Goal: Use online tool/utility: Utilize a website feature to perform a specific function

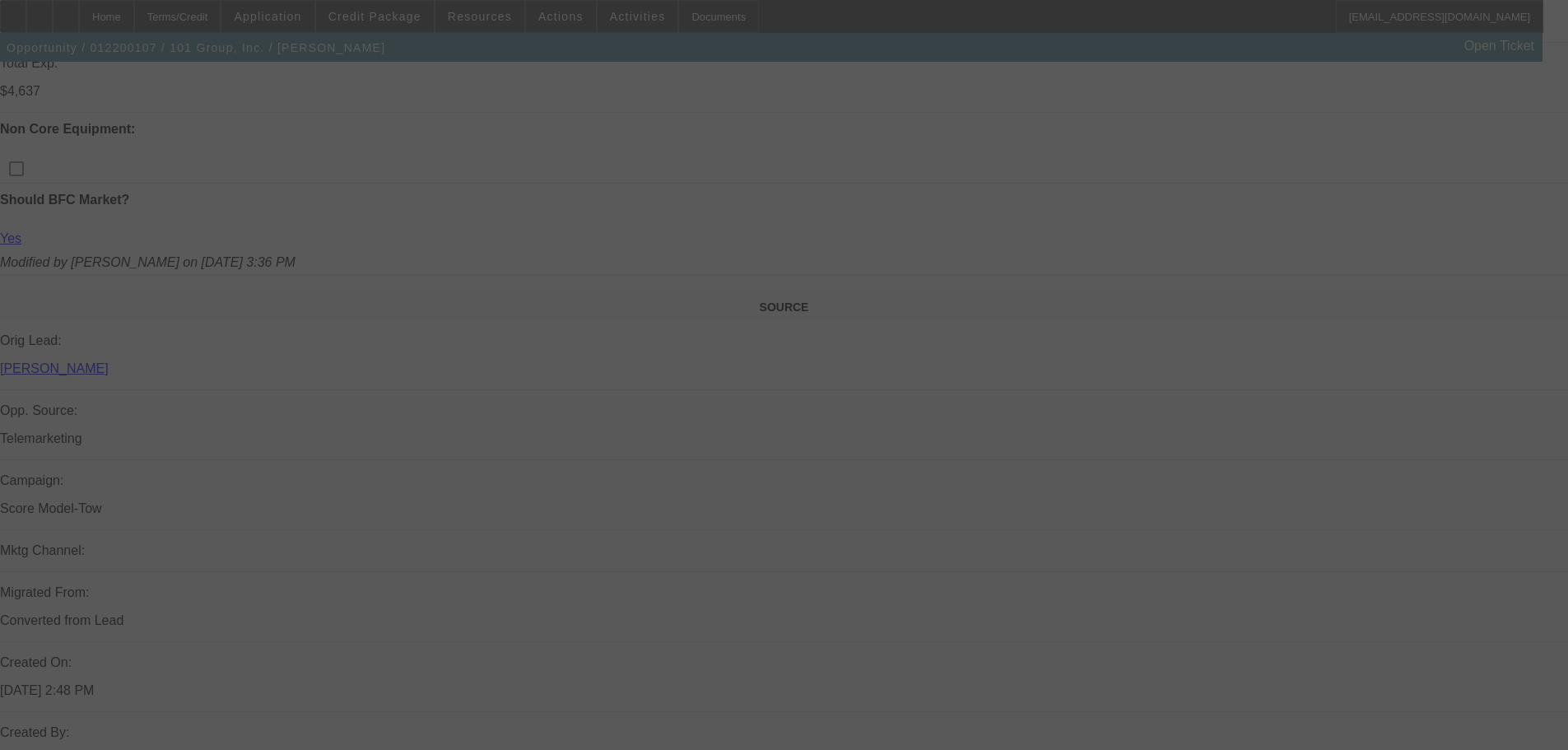
scroll to position [823, 0]
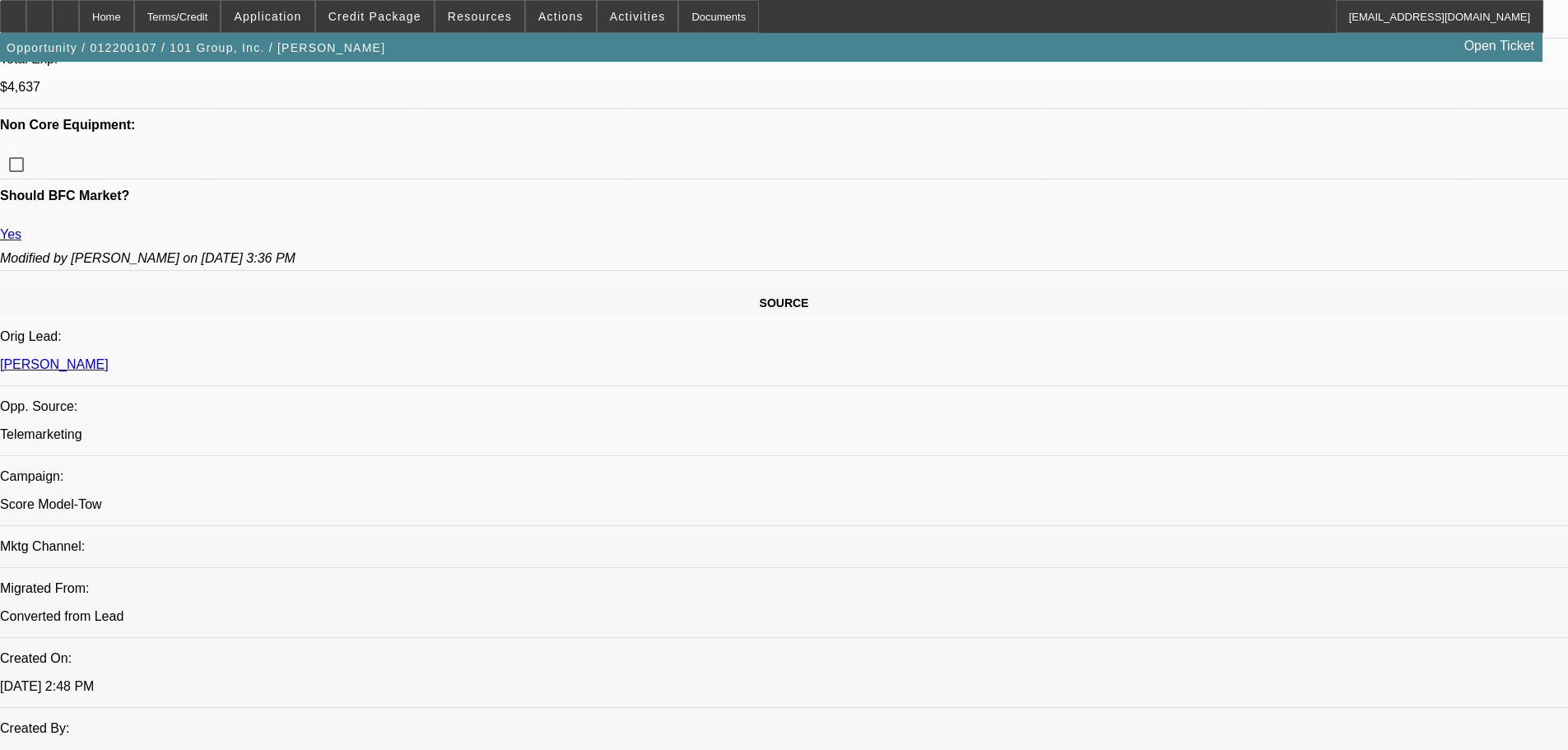
select select "0"
select select "2"
select select "0.1"
select select "4"
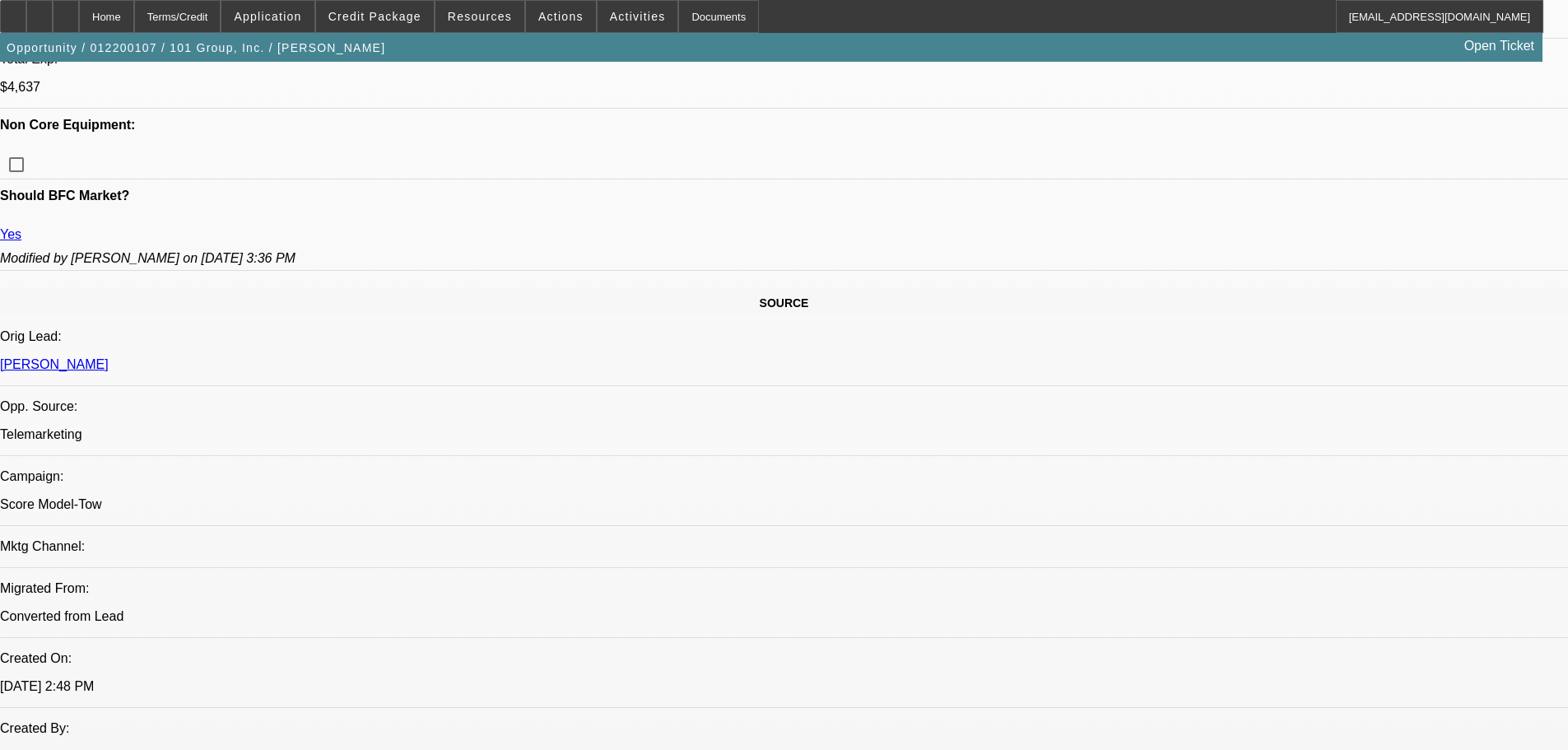
select select "0"
select select "2"
select select "0.1"
select select "4"
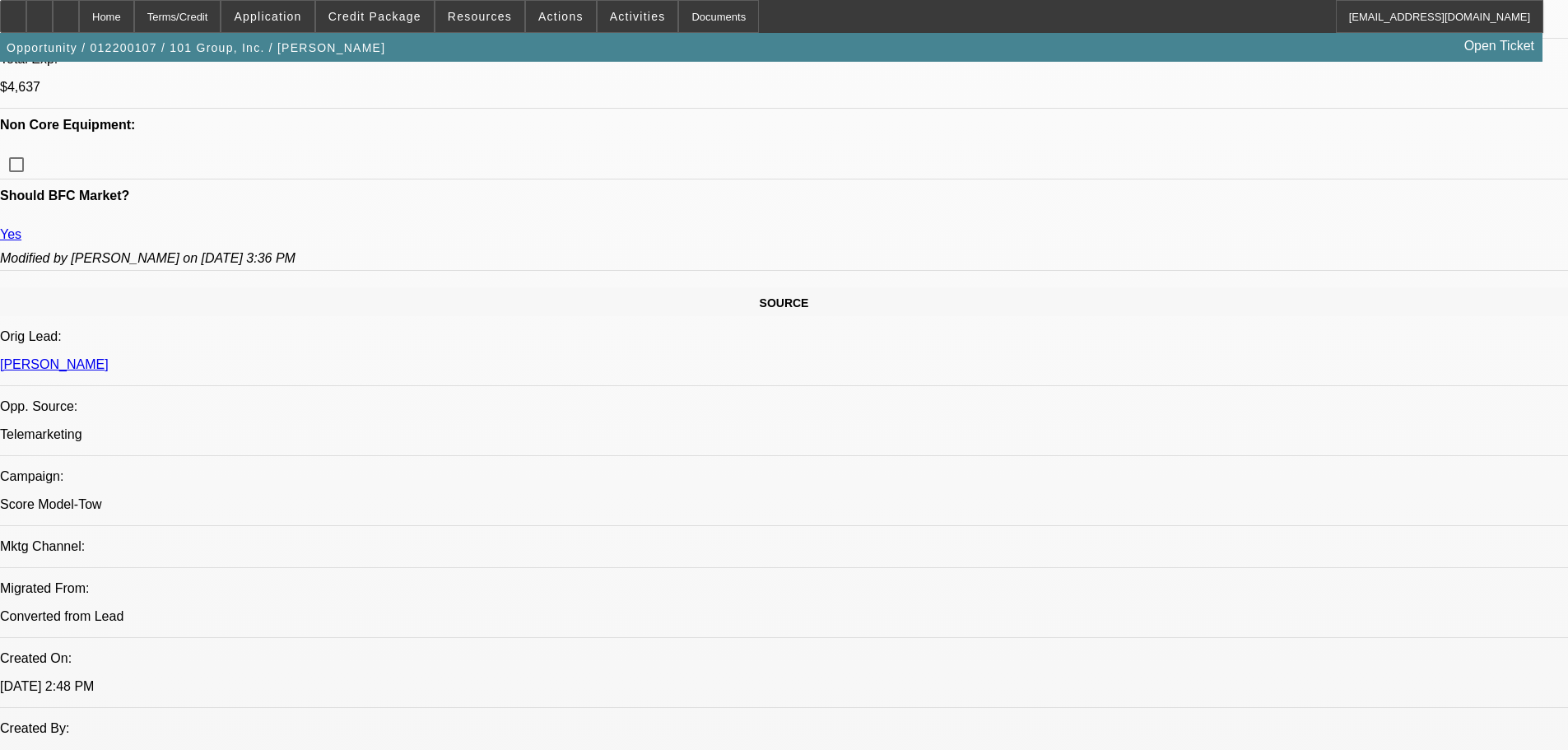
select select "0"
select select "2"
select select "0.1"
select select "4"
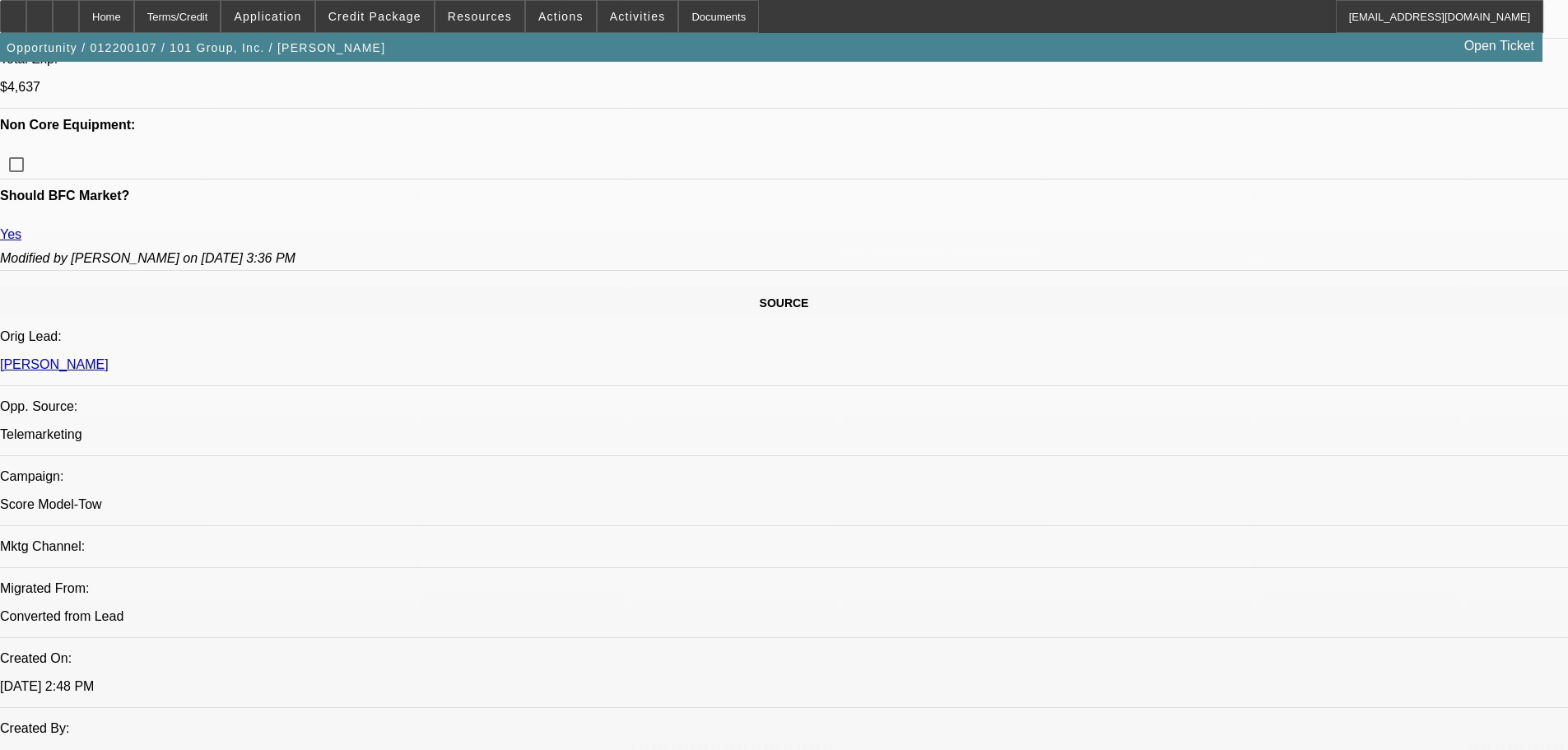
select select "0.15"
select select "2"
select select "0.1"
select select "4"
